Goal: Task Accomplishment & Management: Manage account settings

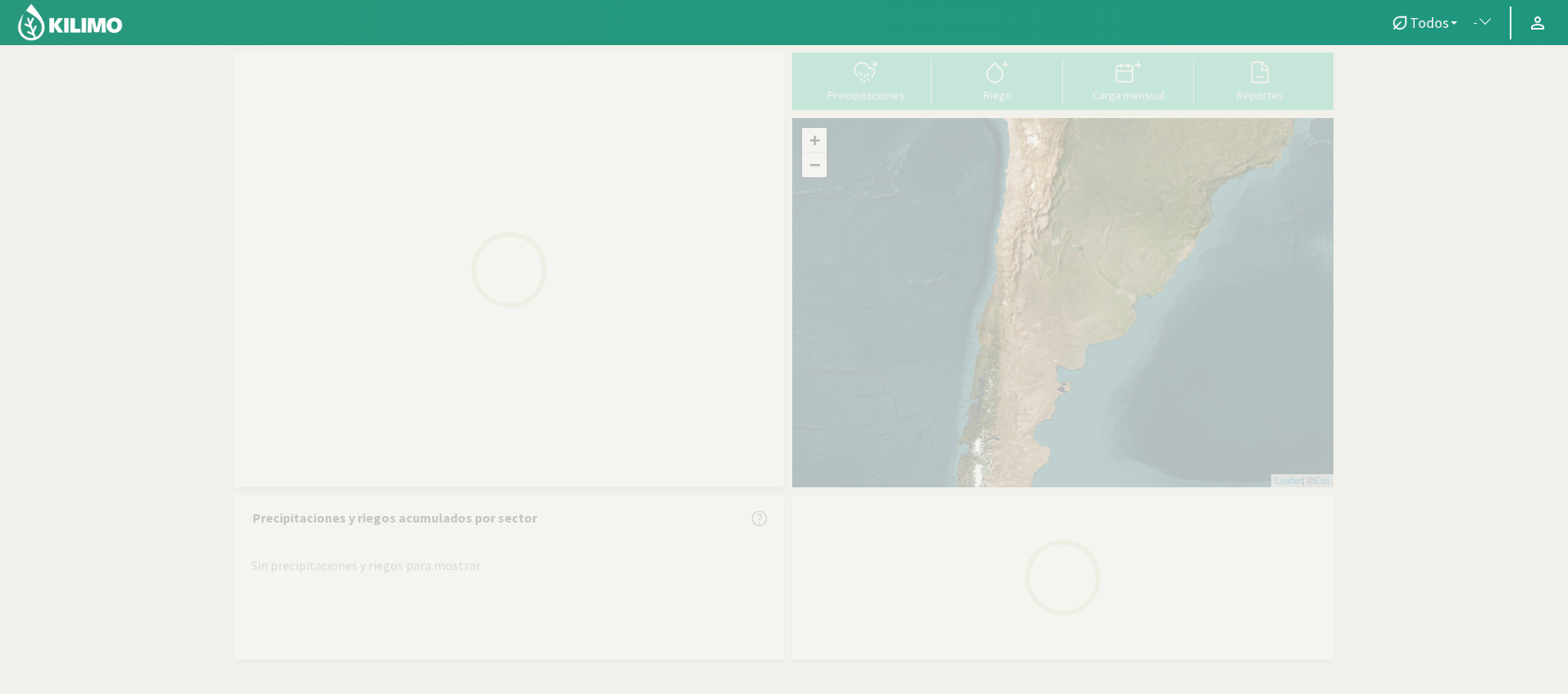
click at [1435, 32] on link "Todos" at bounding box center [1423, 23] width 84 height 31
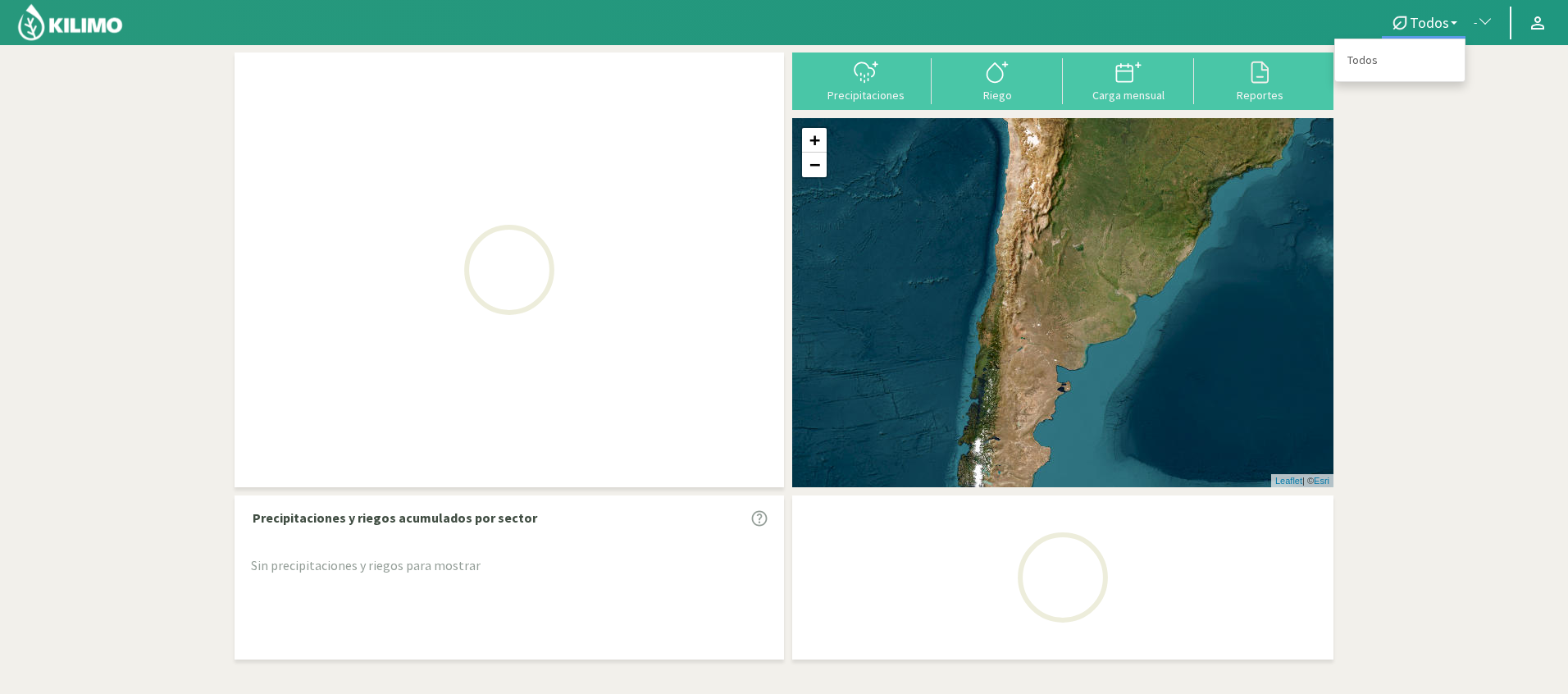
click at [1489, 20] on span "button" at bounding box center [1481, 23] width 16 height 16
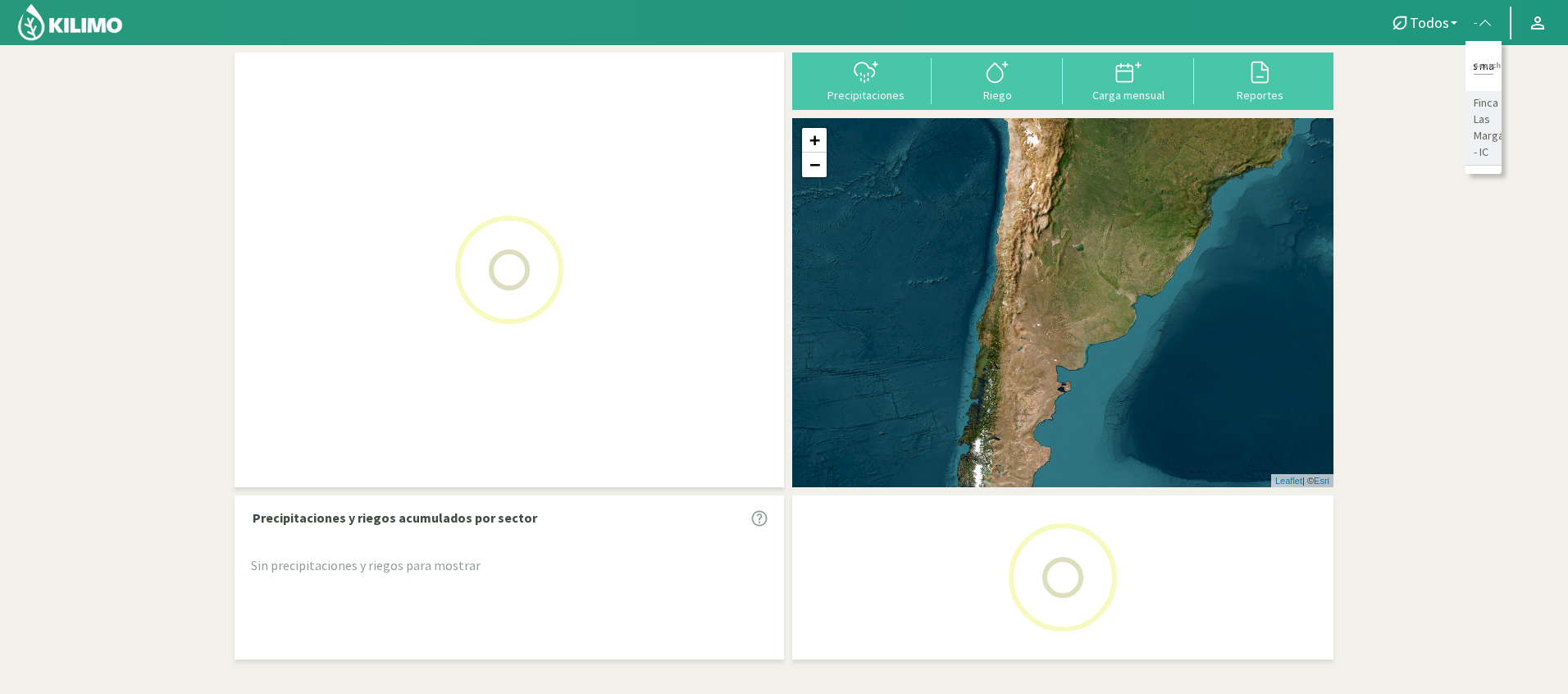
type input "finca las ma"
click at [1495, 138] on li "Finca Las Margaritas - IC" at bounding box center [1484, 128] width 36 height 75
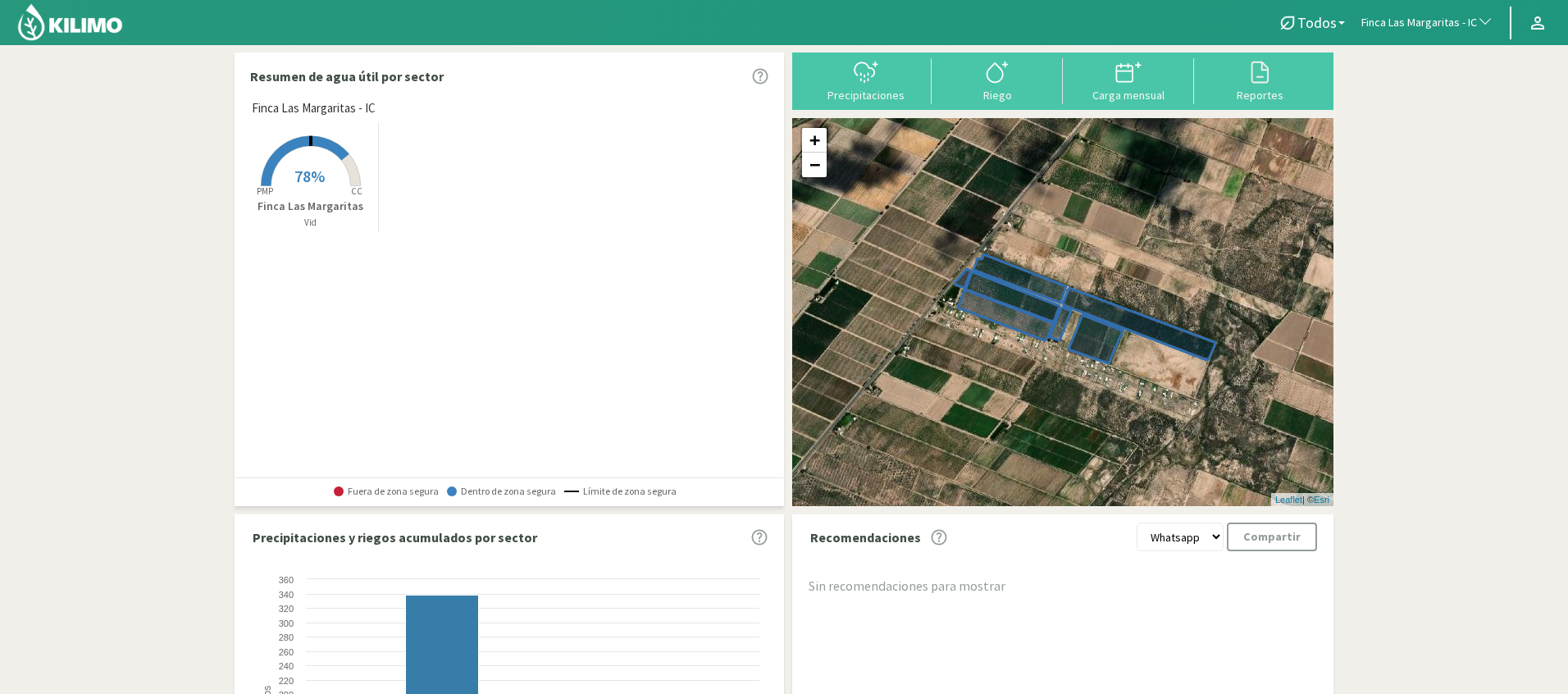
click at [294, 152] on rect at bounding box center [310, 187] width 131 height 131
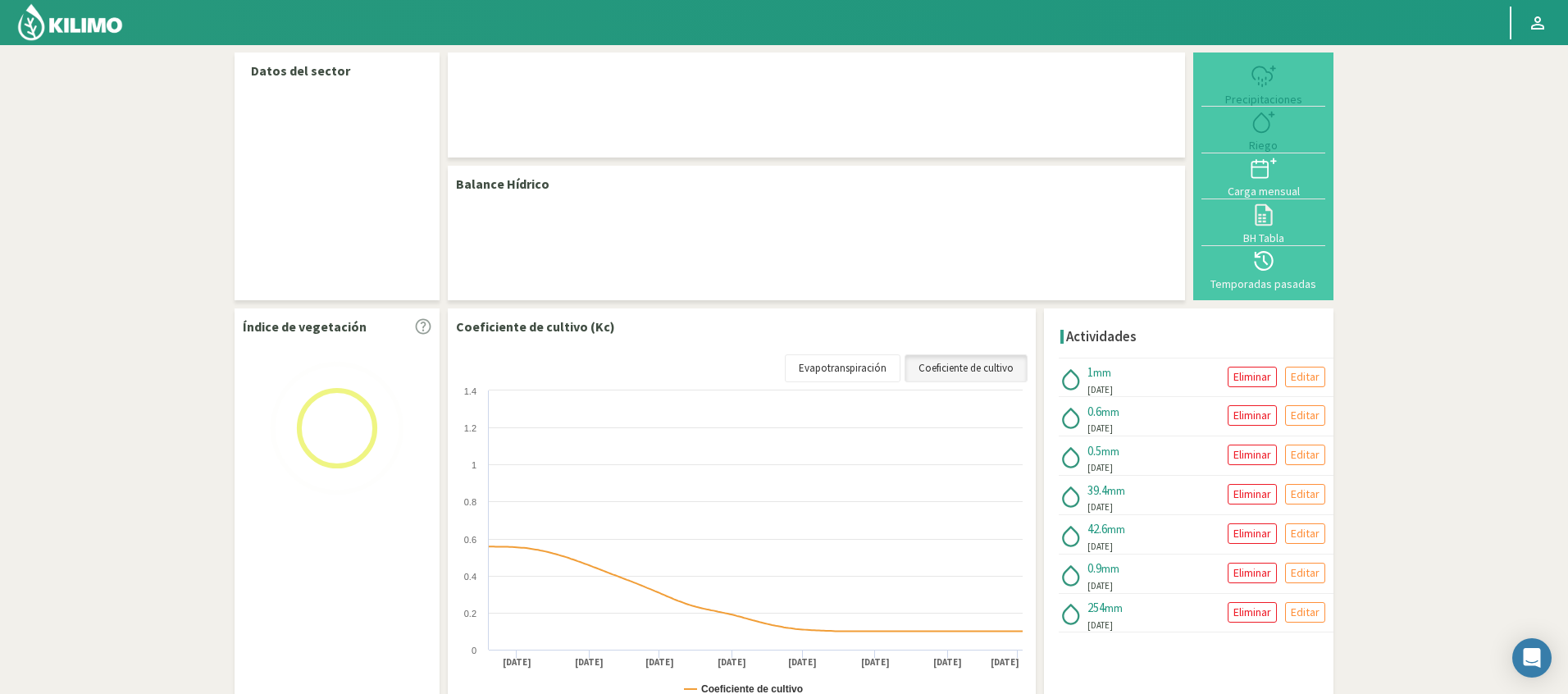
select select "109: Object"
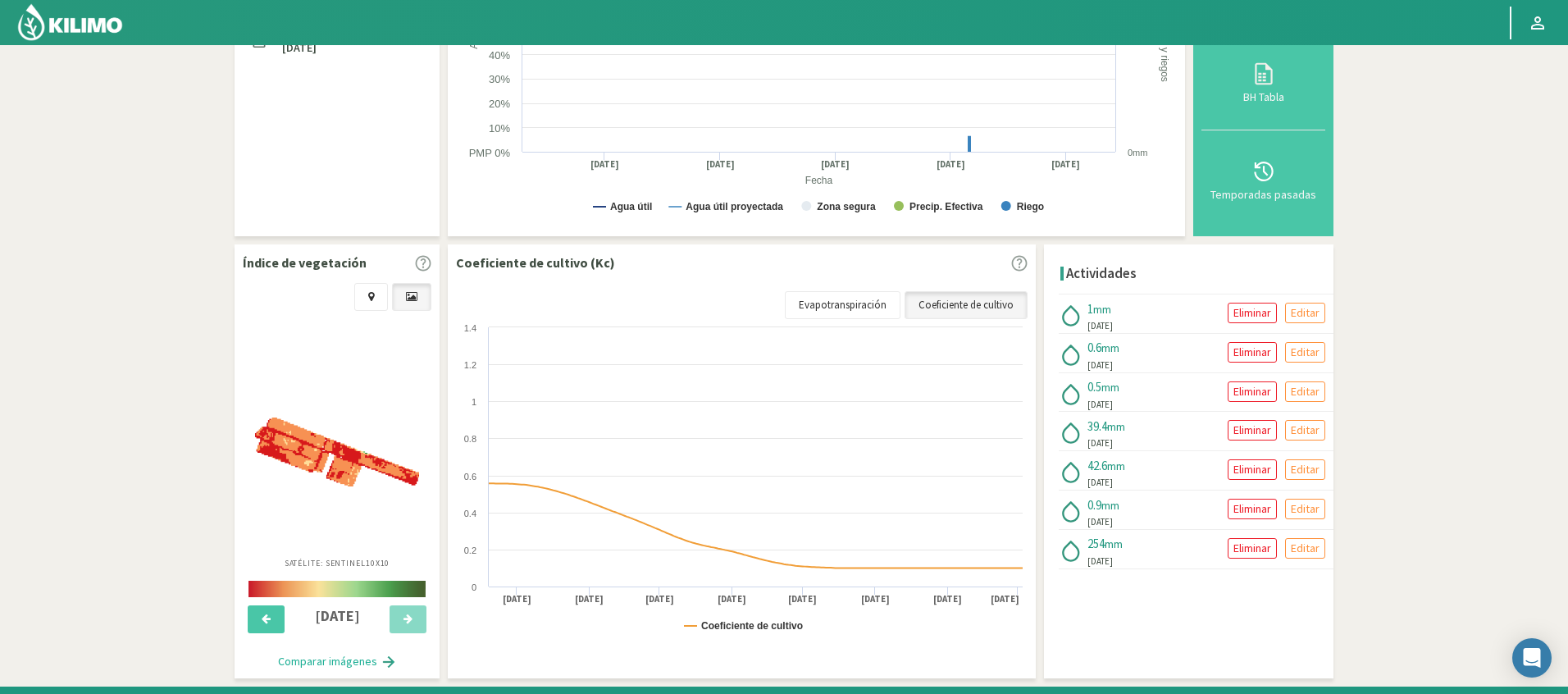
scroll to position [364, 0]
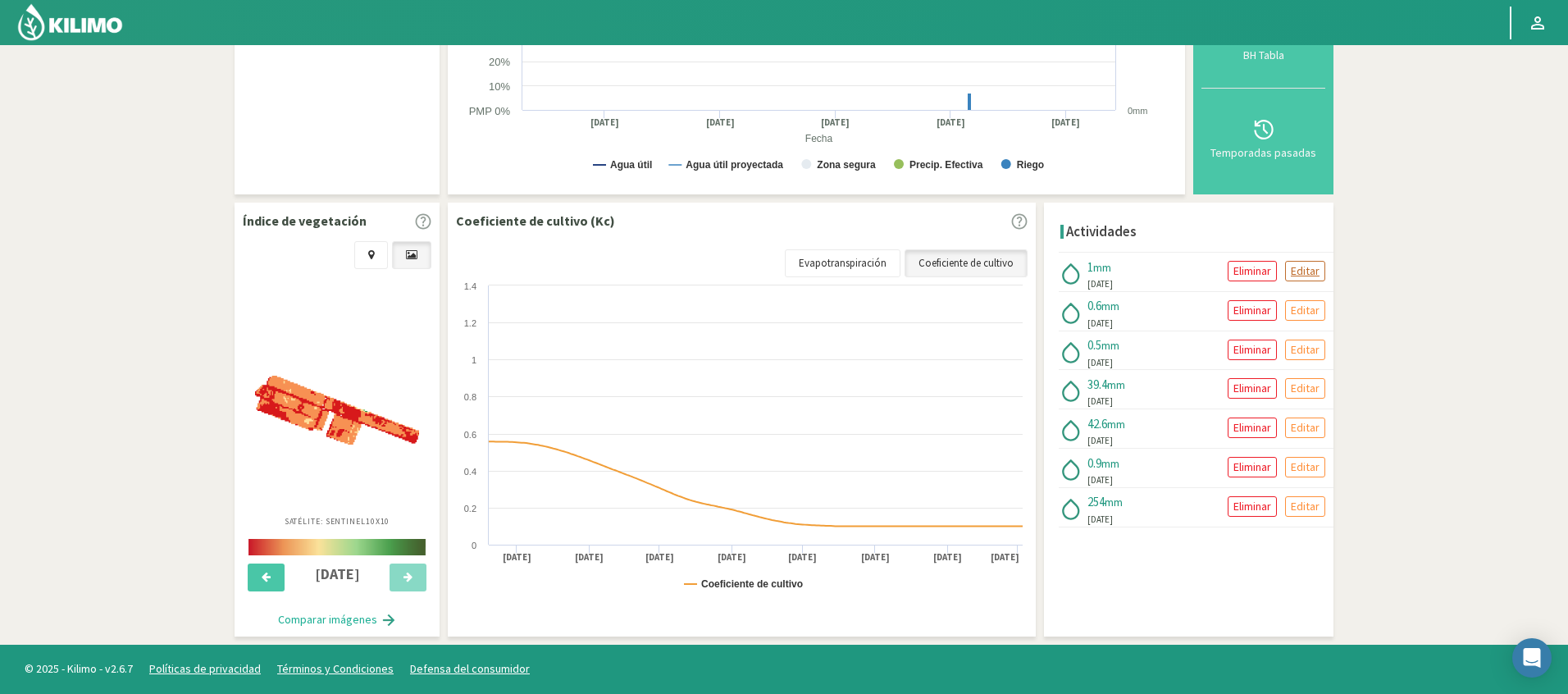
click at [1306, 279] on p "Editar" at bounding box center [1305, 271] width 29 height 19
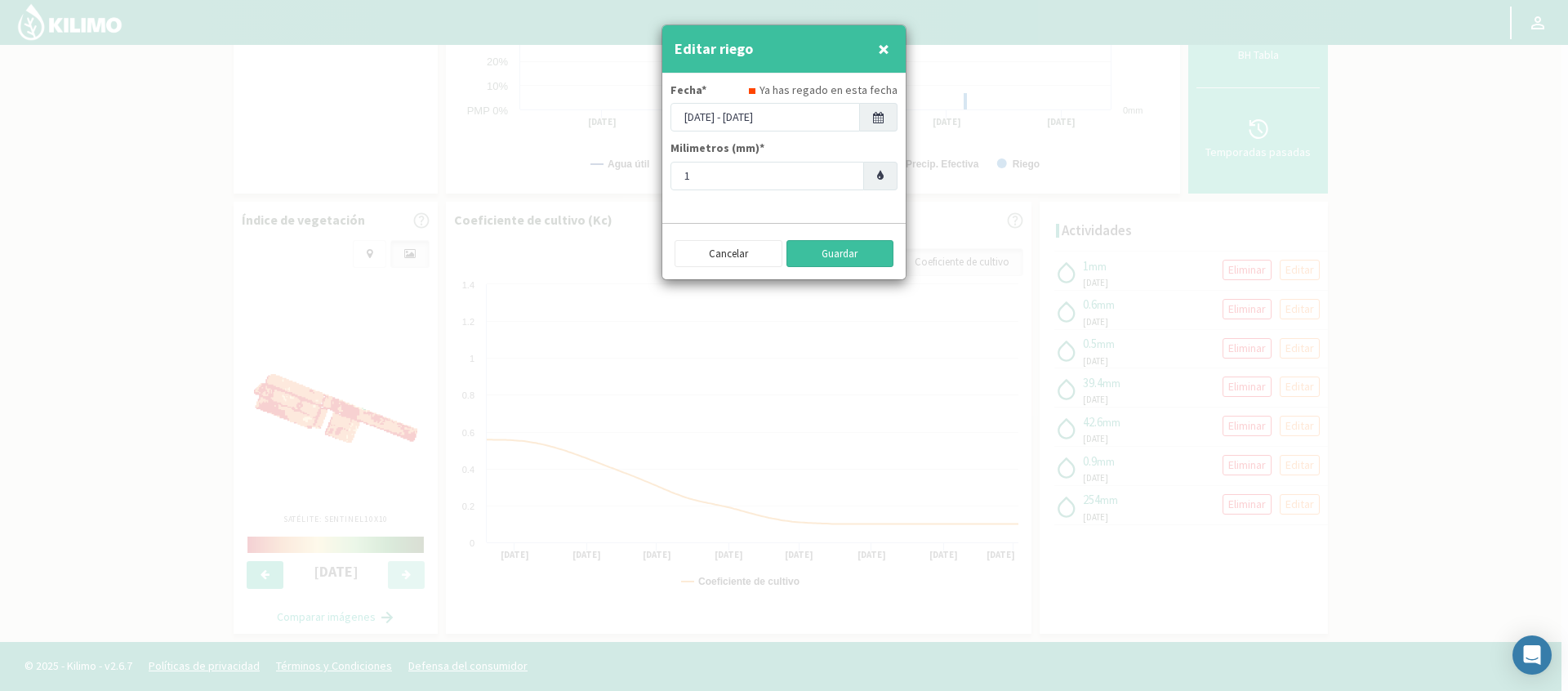
click at [842, 261] on button "Guardar" at bounding box center [841, 254] width 108 height 28
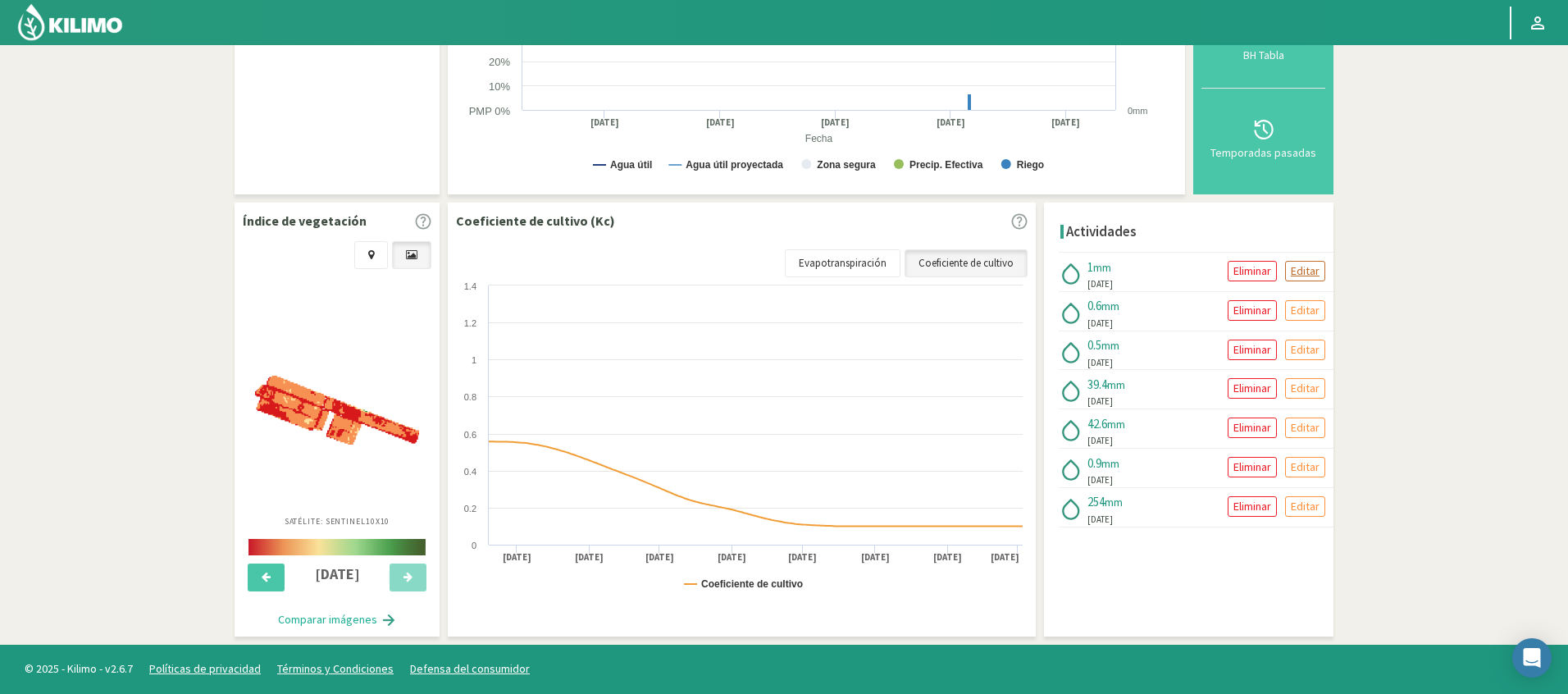
click at [1316, 277] on p "Editar" at bounding box center [1305, 271] width 29 height 19
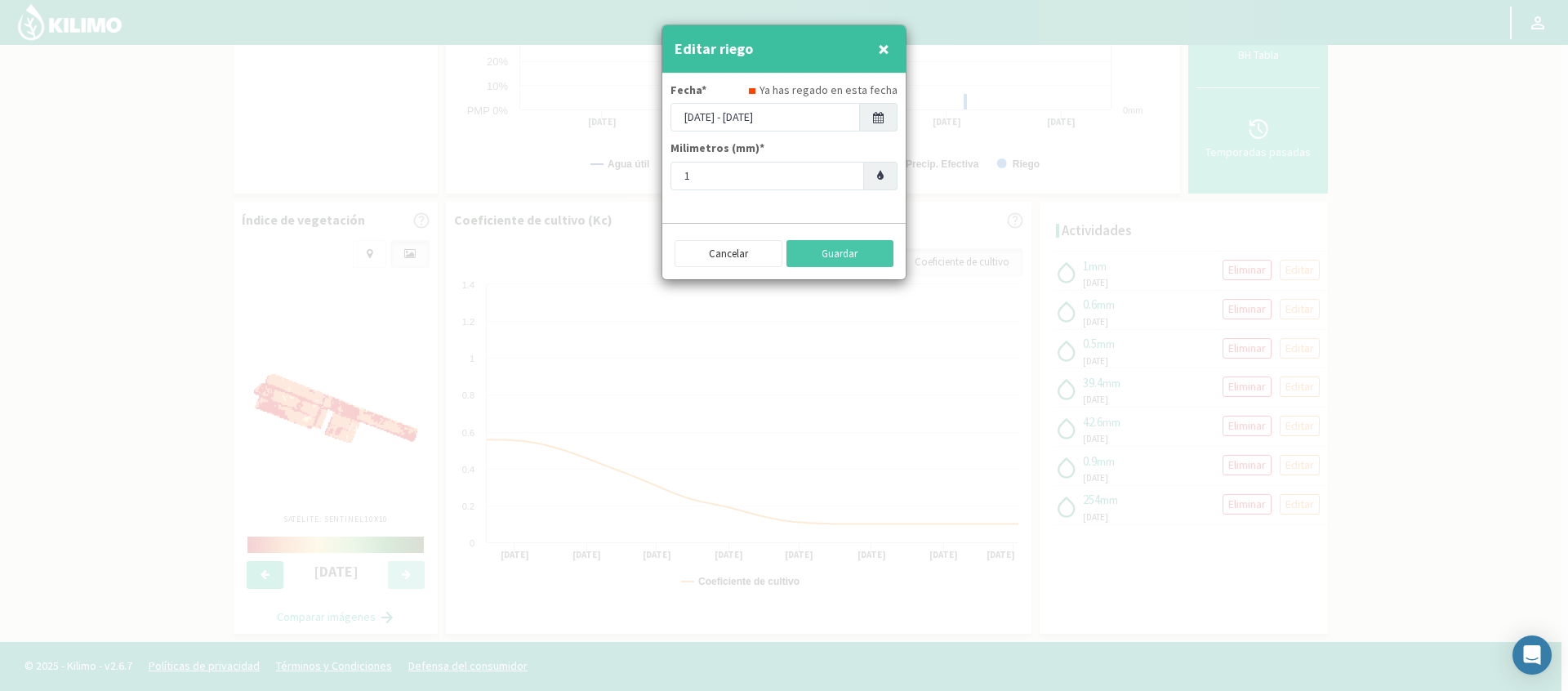
click at [891, 47] on button "×" at bounding box center [884, 49] width 20 height 33
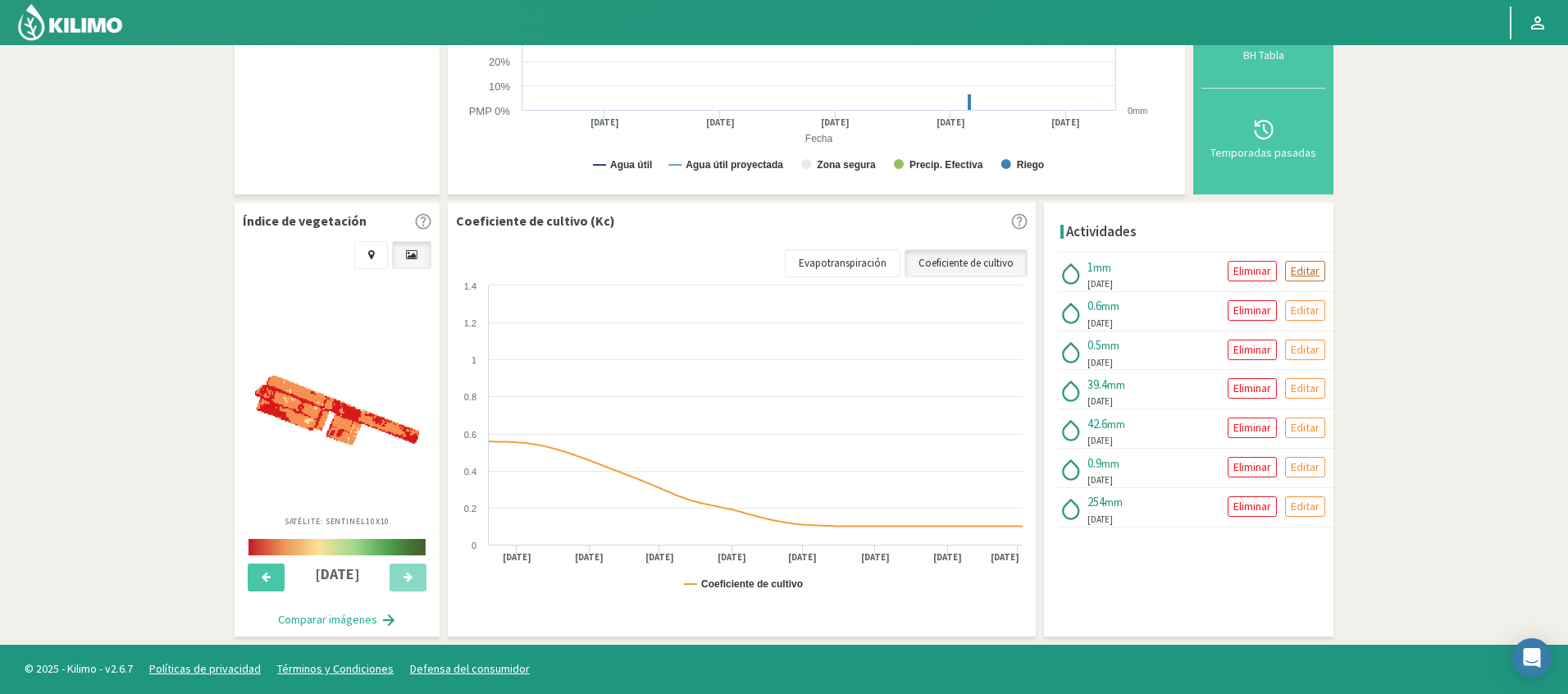
click at [1299, 274] on p "Editar" at bounding box center [1305, 271] width 29 height 19
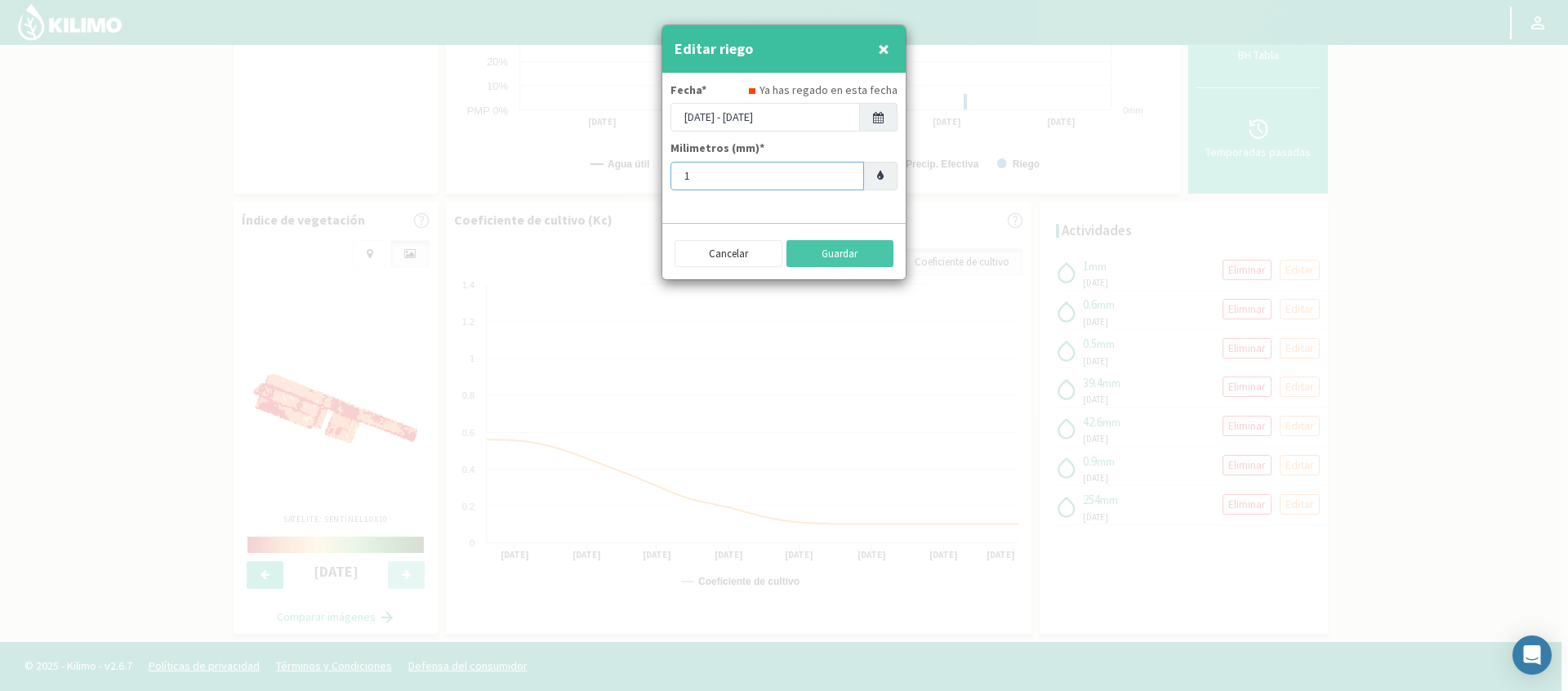
click at [750, 176] on input "1" at bounding box center [767, 175] width 193 height 28
type input "1.08"
click at [827, 254] on button "Guardar" at bounding box center [841, 254] width 108 height 28
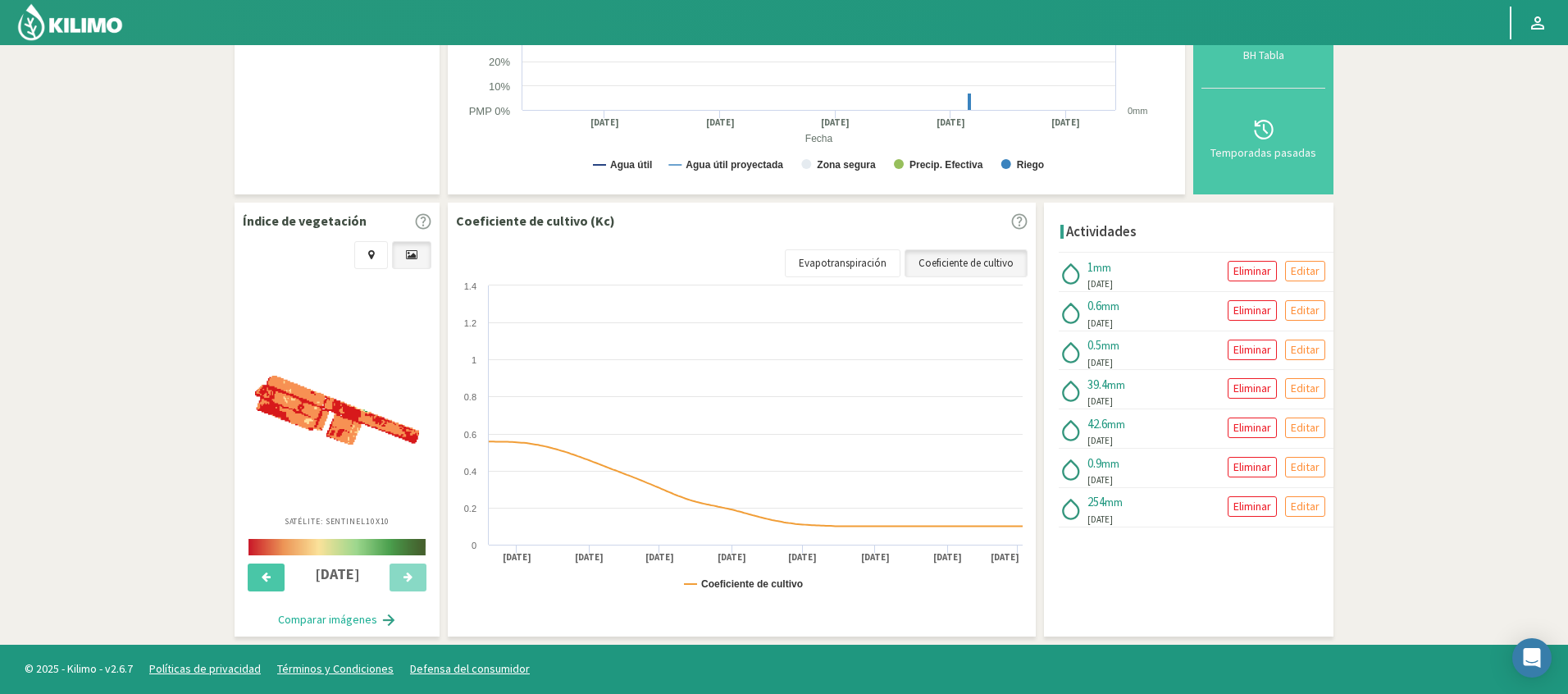
click at [1441, 250] on section "Datos del sector Agr. Huertos de Chocalan Agrícola Bakia Agrícola Bakia - IC Ag…" at bounding box center [784, 163] width 1568 height 963
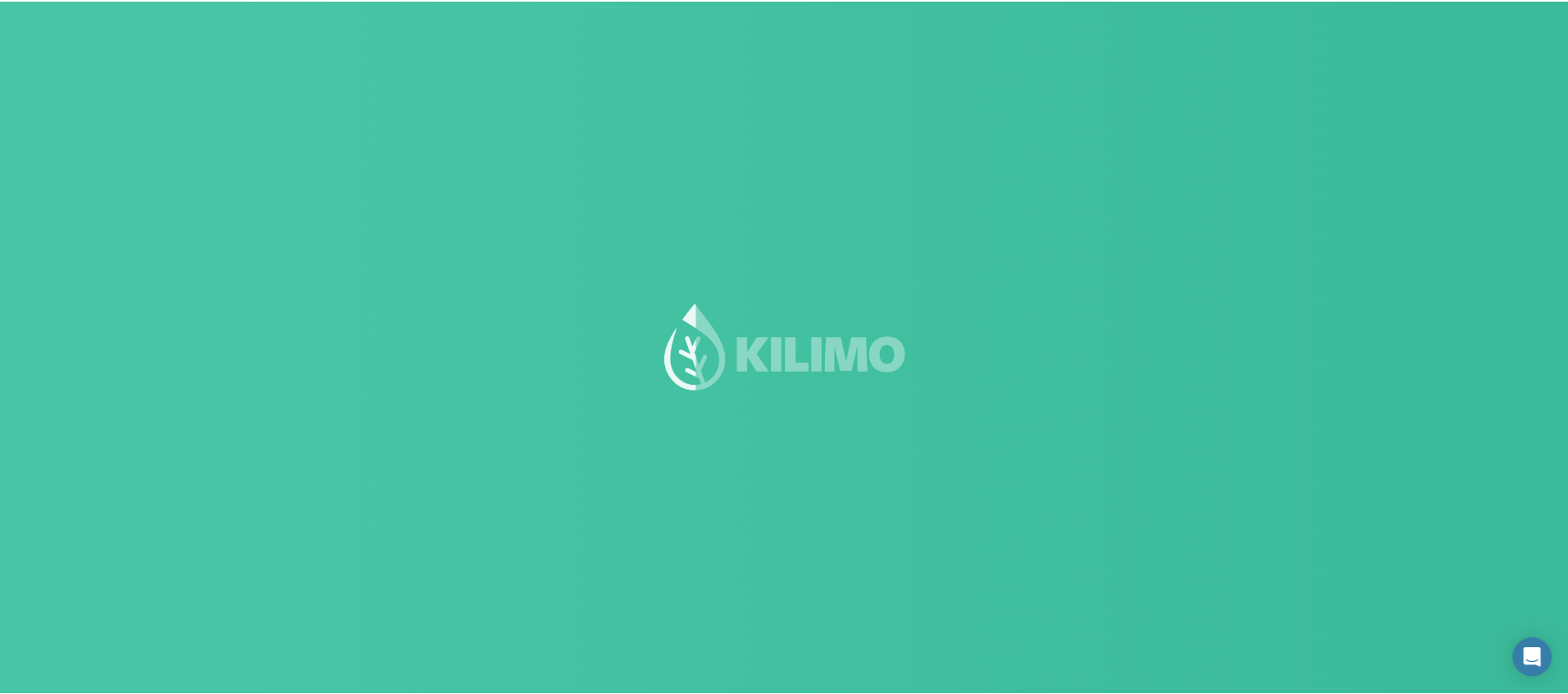
scroll to position [94, 0]
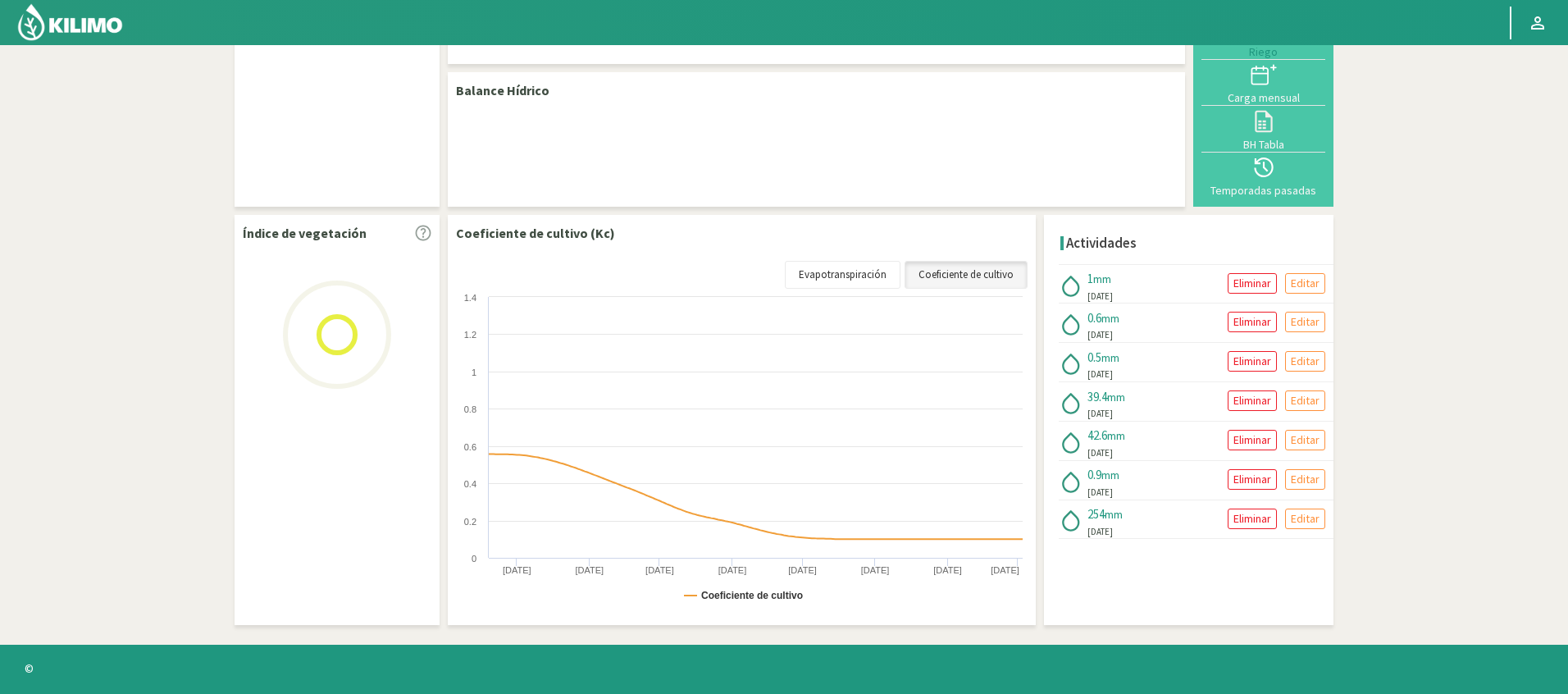
select select "109: Object"
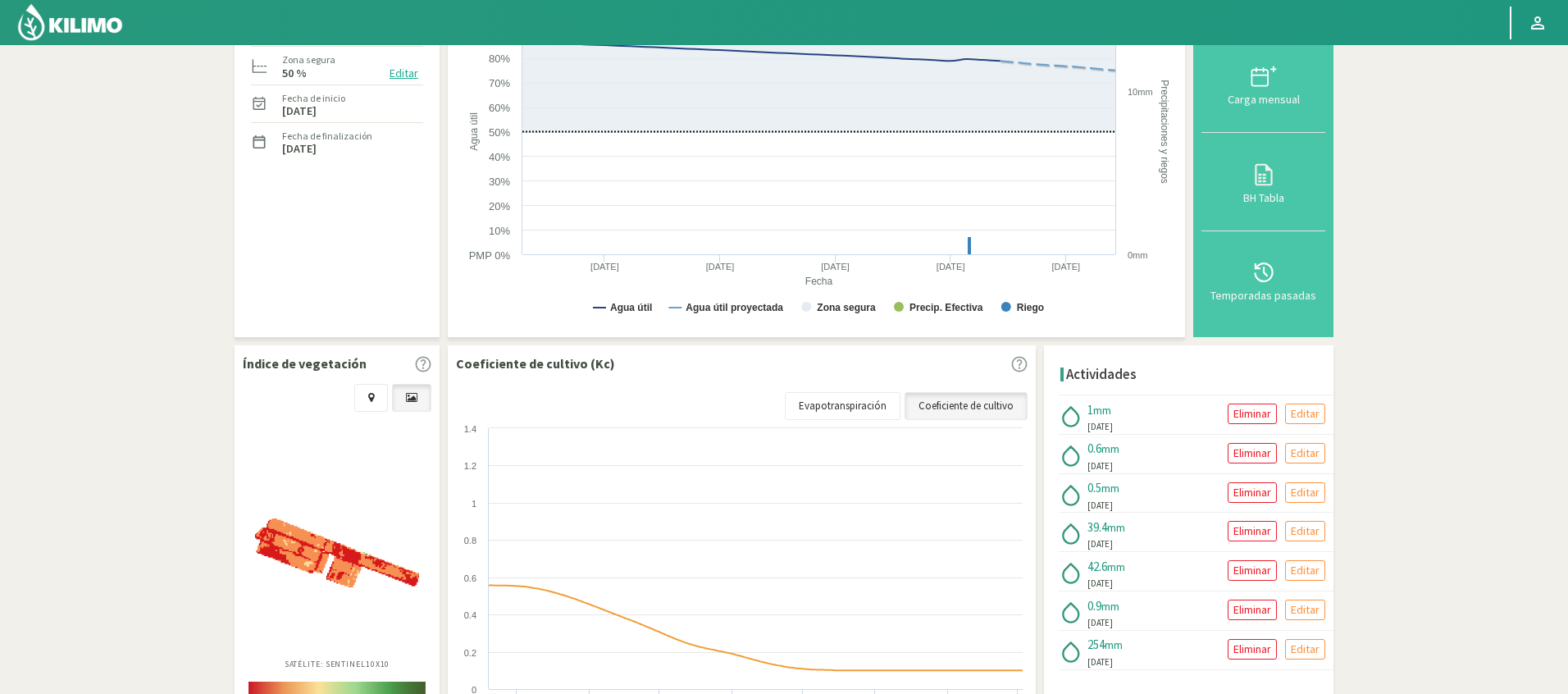
scroll to position [295, 0]
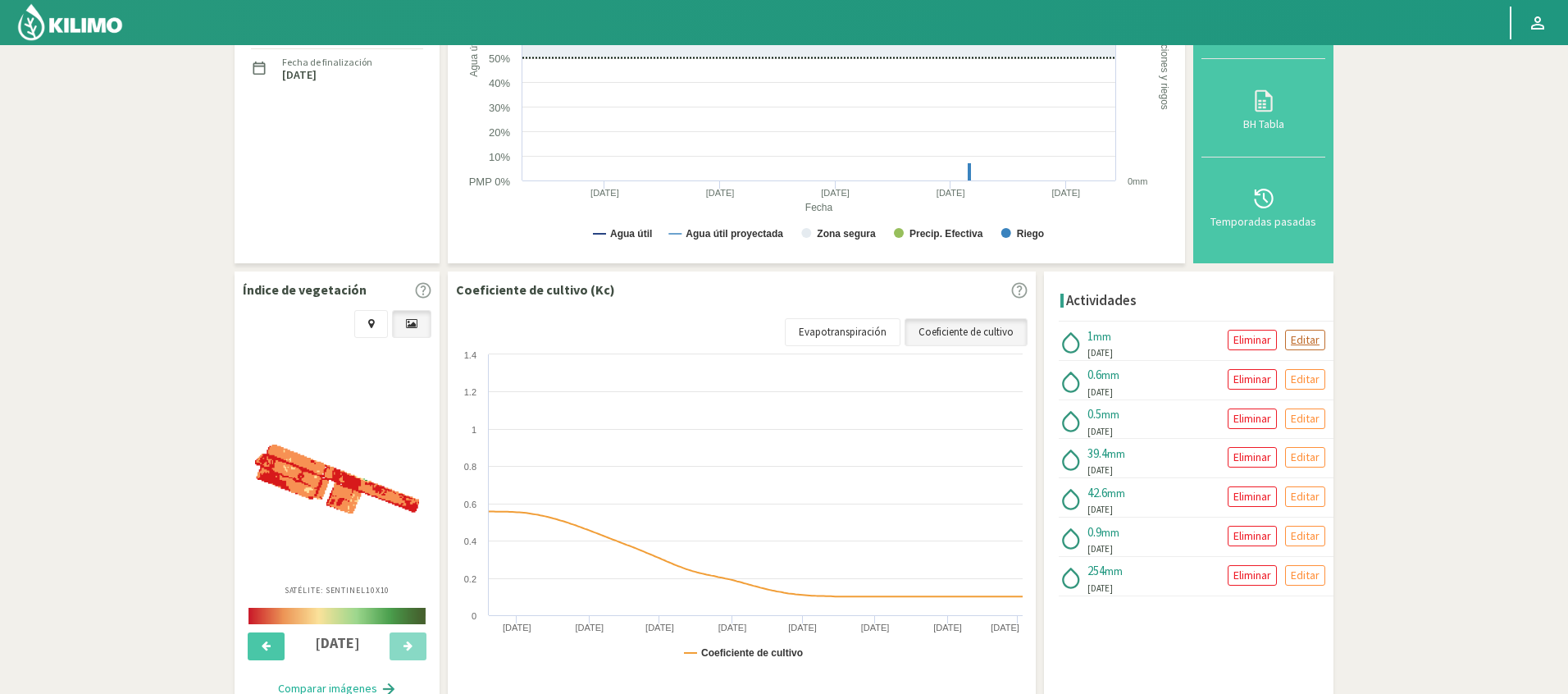
click at [1290, 341] on button "Editar" at bounding box center [1305, 341] width 40 height 21
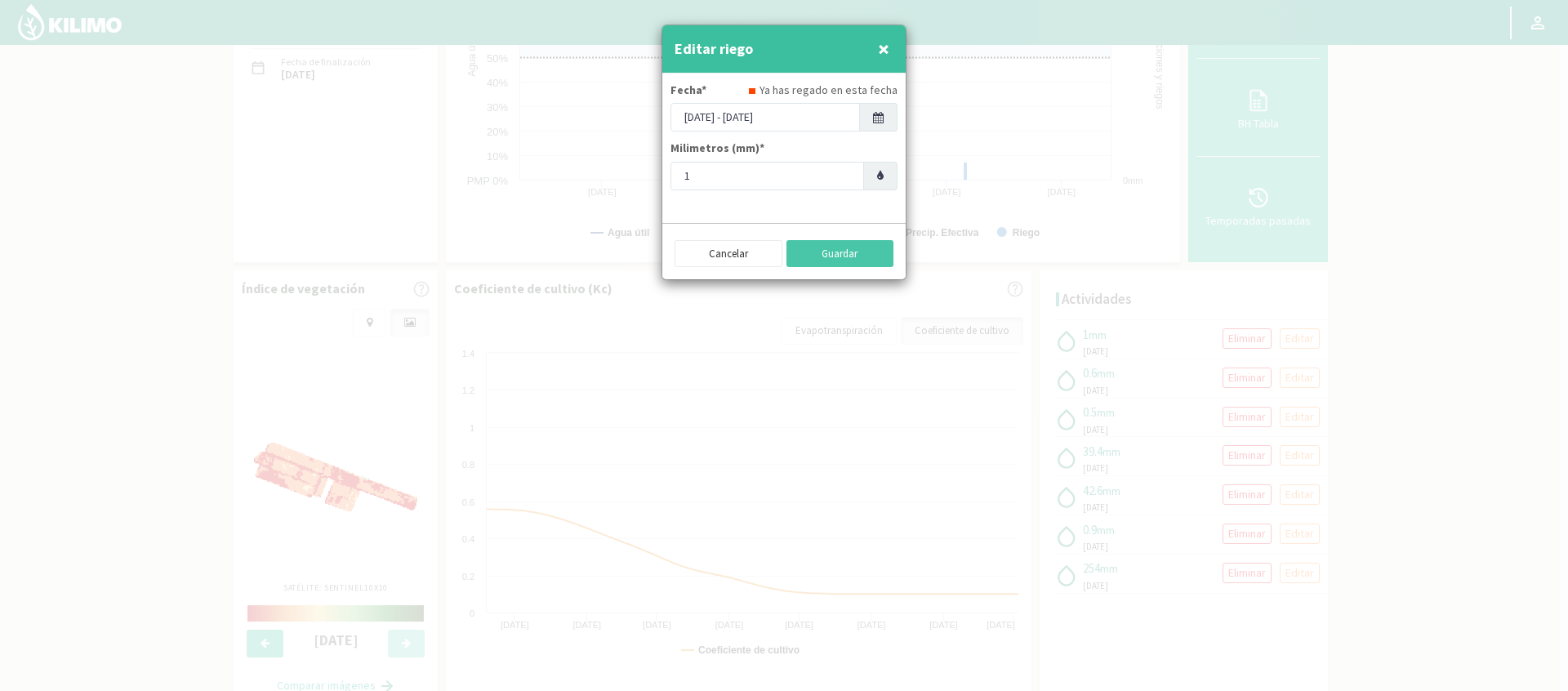
click at [887, 58] on span "×" at bounding box center [884, 48] width 11 height 27
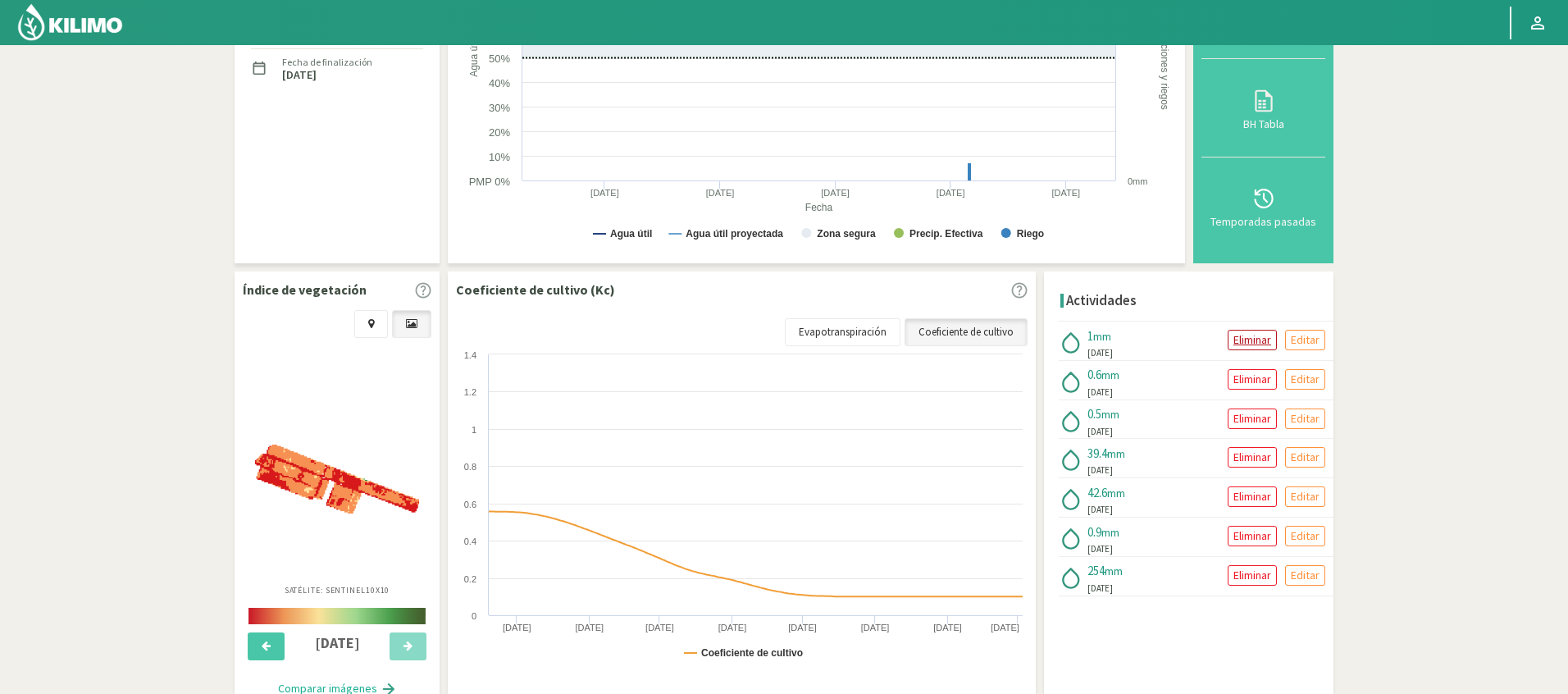
click at [1235, 341] on p "Eliminar" at bounding box center [1253, 340] width 38 height 19
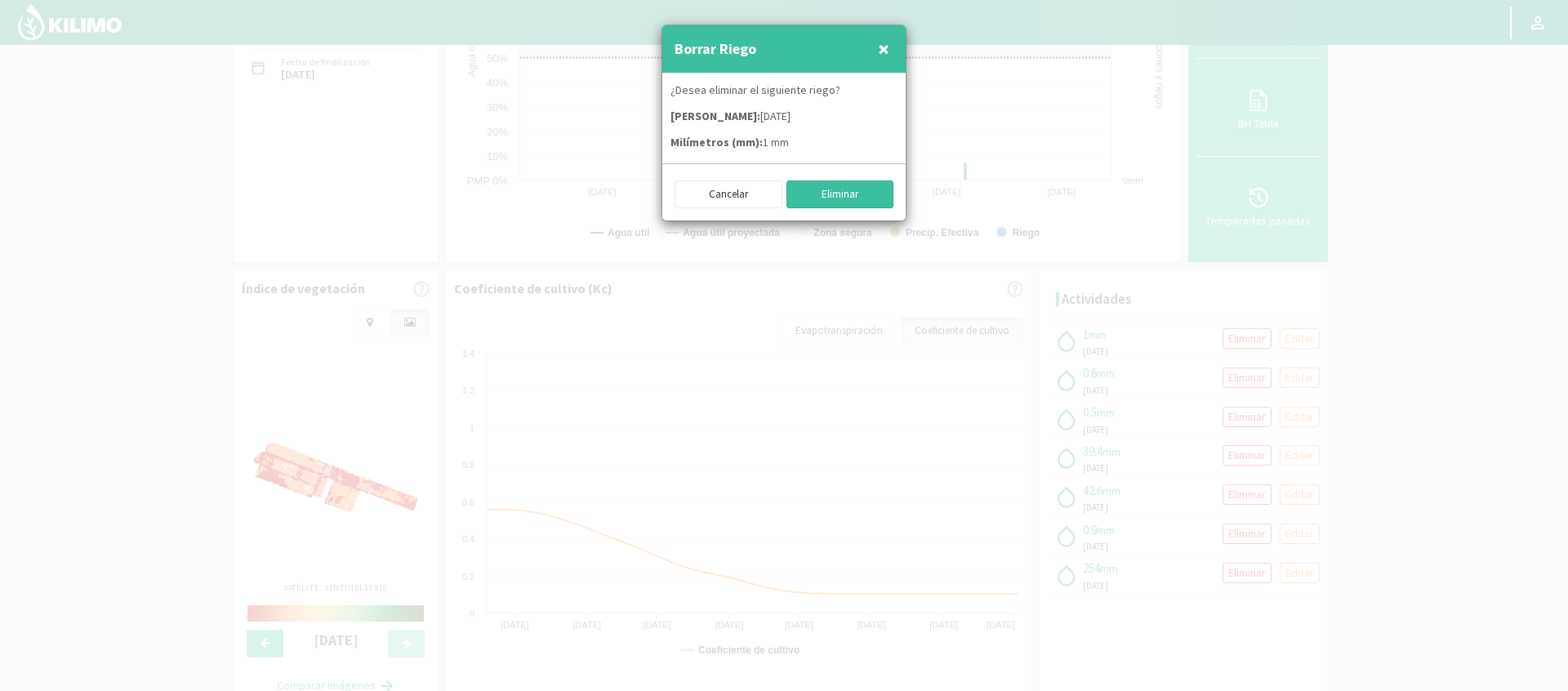
click at [852, 203] on button "Eliminar" at bounding box center [841, 194] width 108 height 28
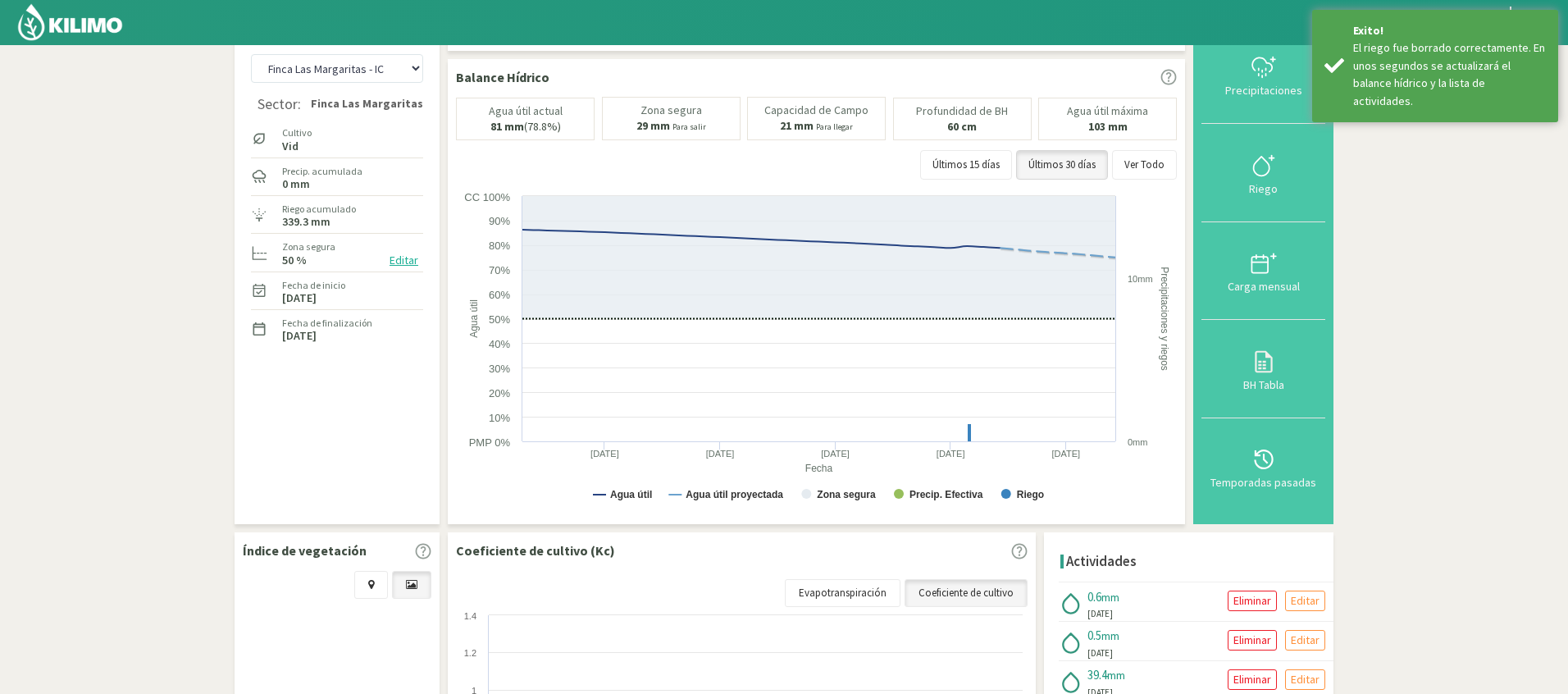
scroll to position [0, 0]
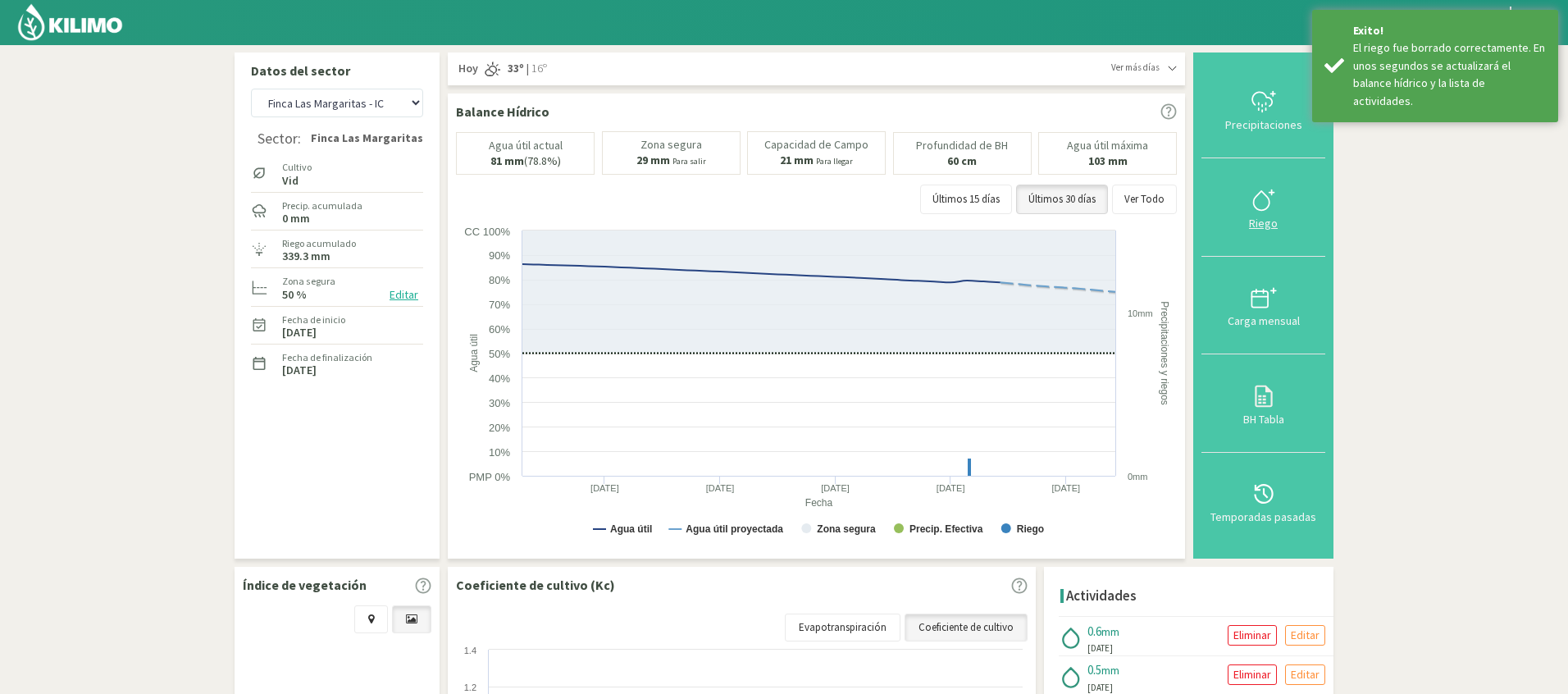
click at [1257, 205] on icon at bounding box center [1264, 200] width 26 height 26
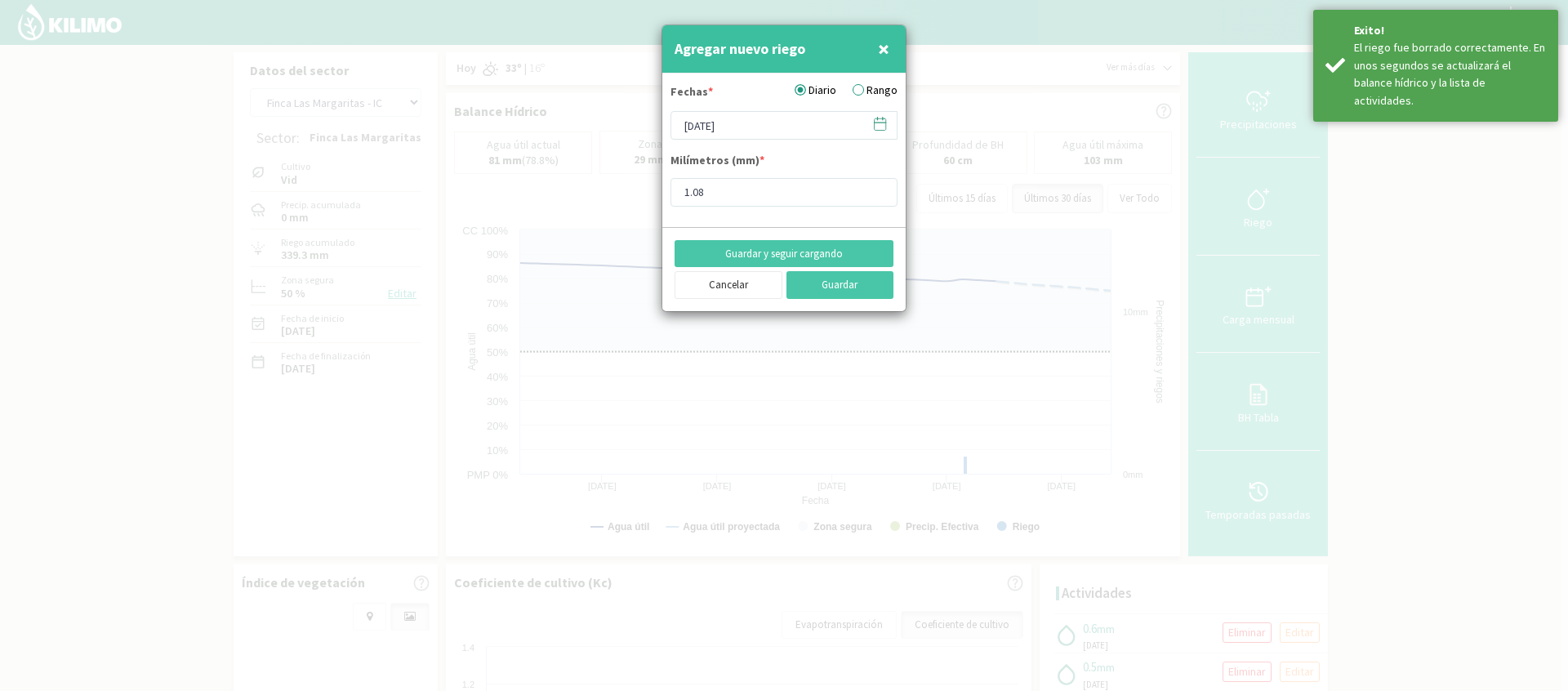
type input "0.62"
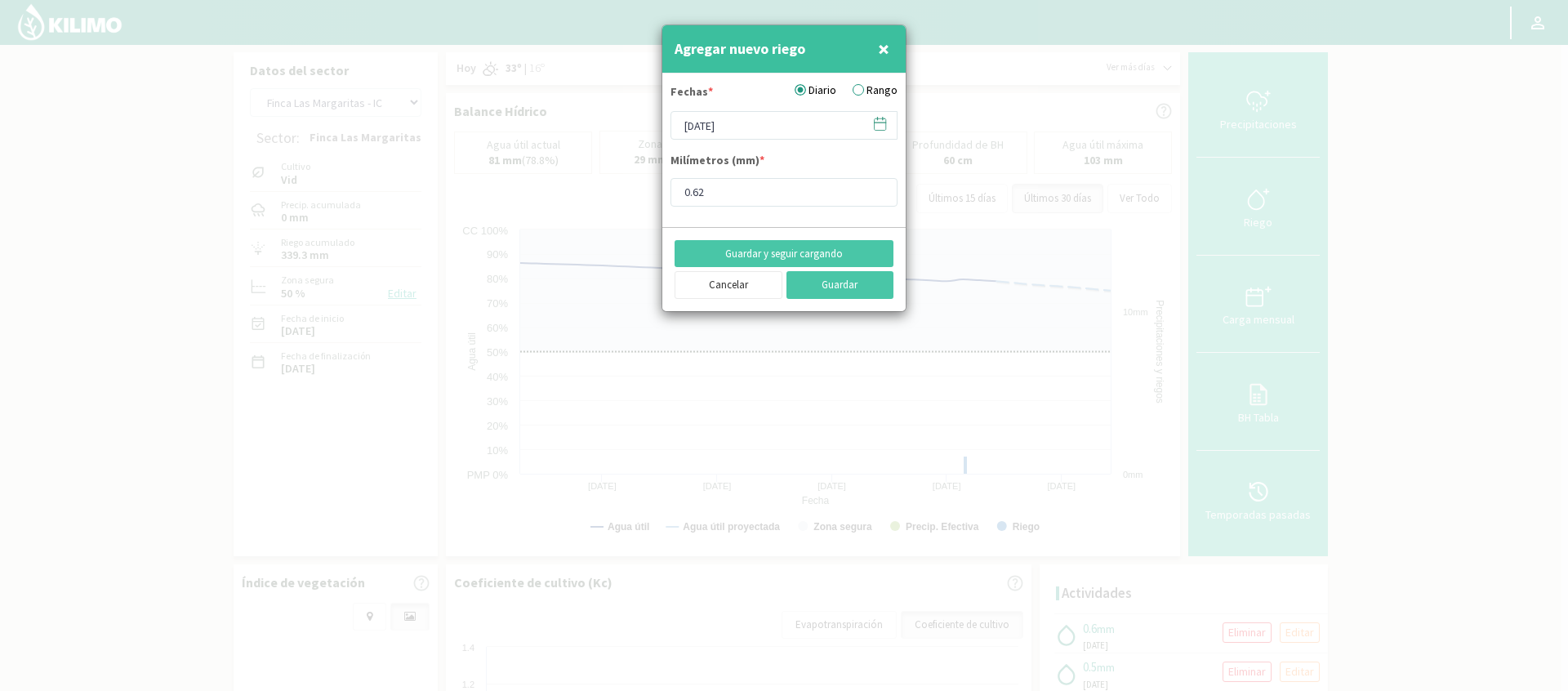
click at [875, 123] on icon at bounding box center [880, 123] width 16 height 16
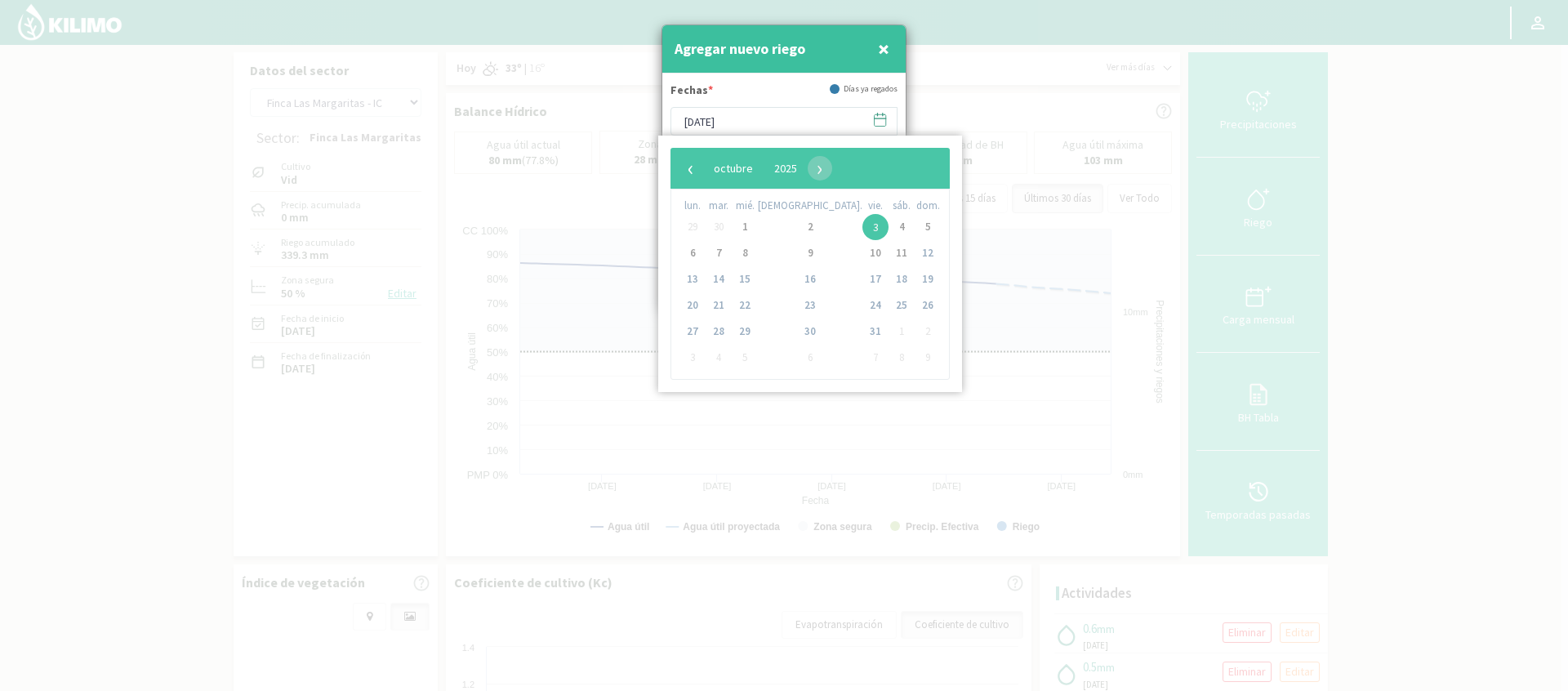
click at [727, 225] on span "30" at bounding box center [719, 227] width 26 height 26
click at [693, 170] on span "‹" at bounding box center [691, 168] width 24 height 24
click at [711, 331] on span "30" at bounding box center [719, 331] width 26 height 26
type input "[DATE]"
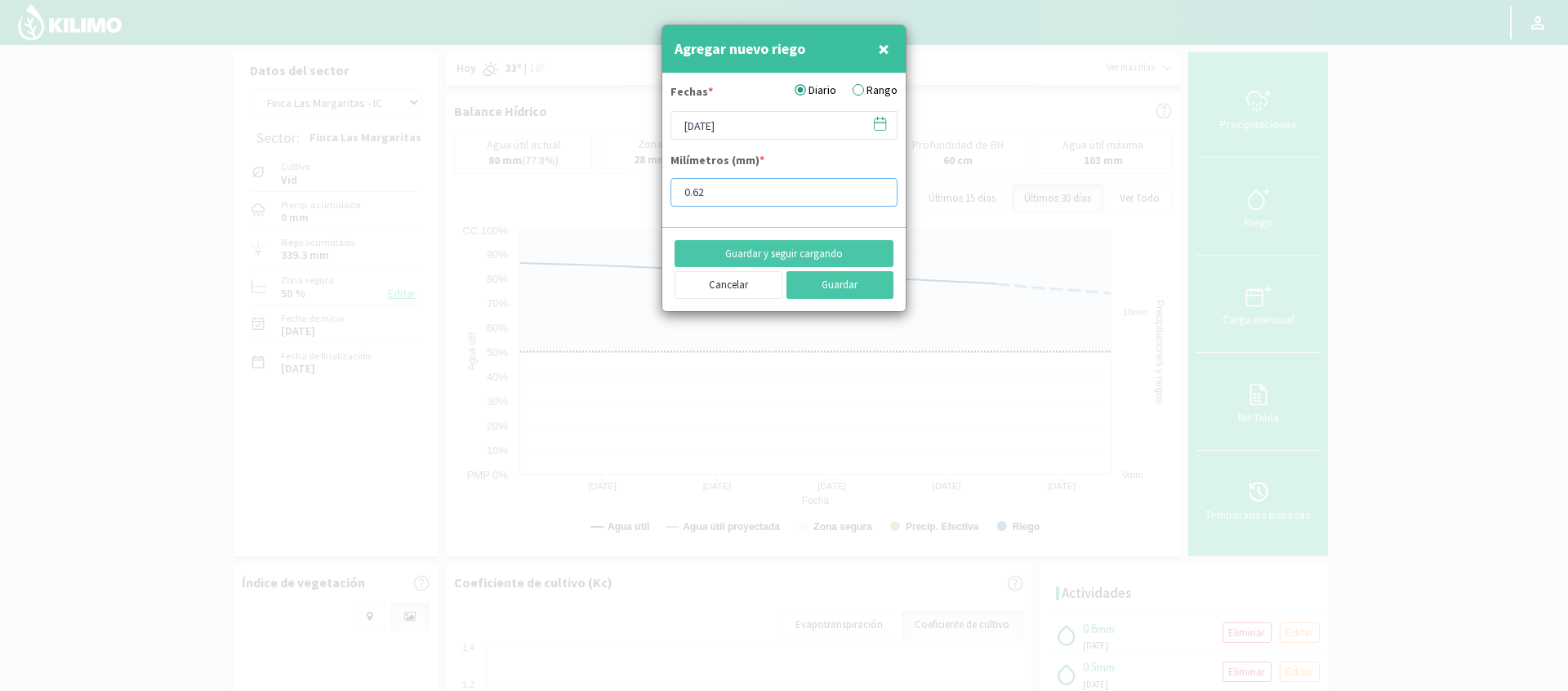
click at [752, 202] on input "0.62" at bounding box center [784, 192] width 227 height 28
type input "1.08"
drag, startPoint x: 812, startPoint y: 292, endPoint x: 847, endPoint y: 292, distance: 35.0
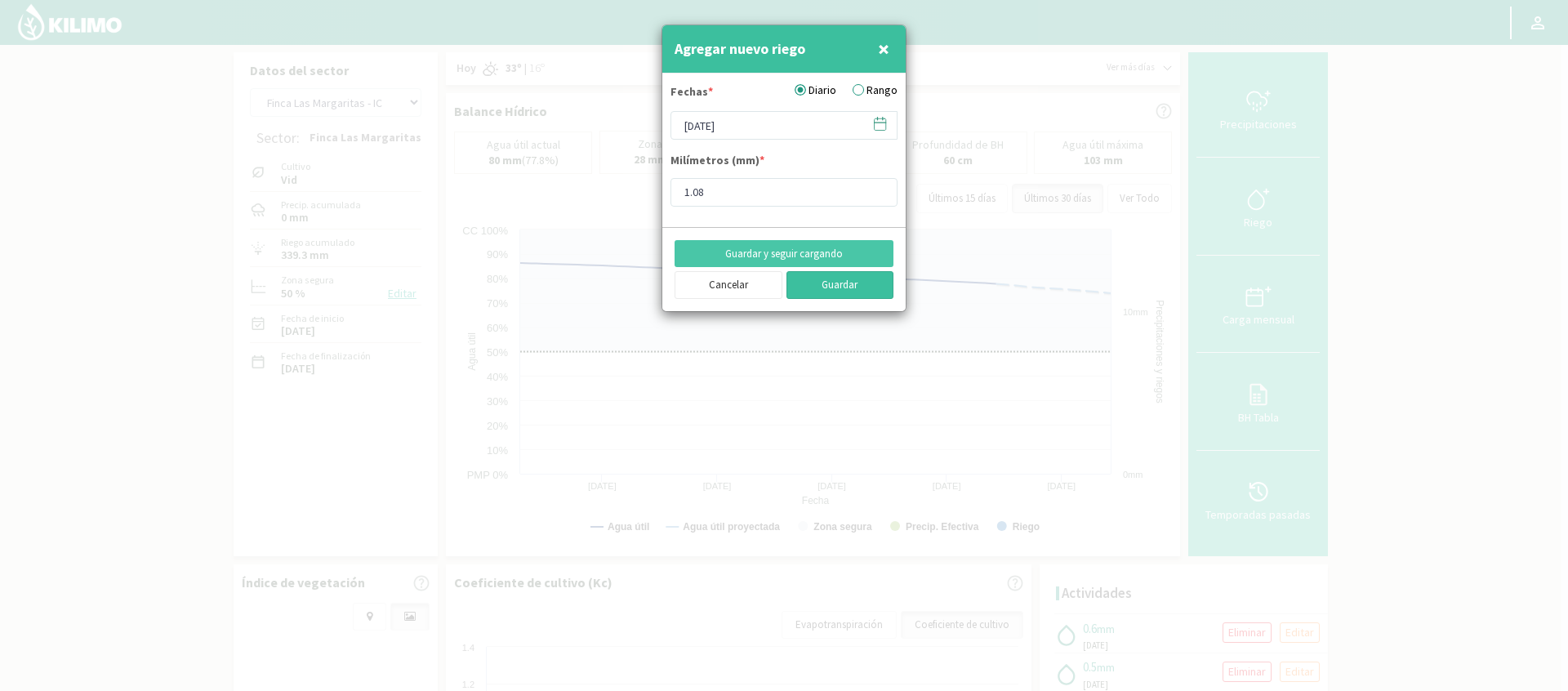
click at [813, 291] on button "Guardar" at bounding box center [841, 285] width 108 height 28
type input "[DATE]"
